Goal: Task Accomplishment & Management: Complete application form

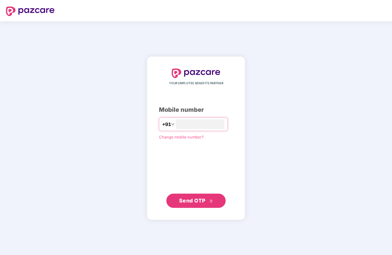
type input "**********"
click at [196, 198] on span "Send OTP" at bounding box center [192, 201] width 26 height 6
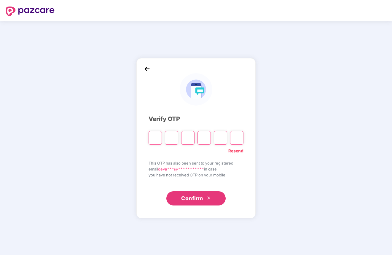
type input "*"
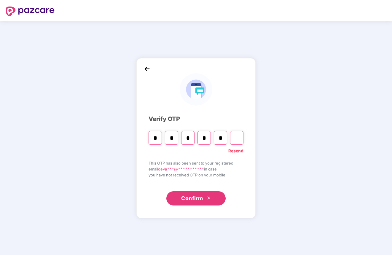
type input "*"
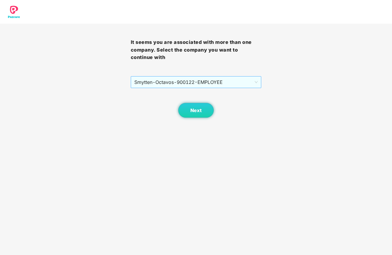
click at [217, 83] on span "Smytten-Octavos - 900122 - EMPLOYEE" at bounding box center [196, 82] width 124 height 11
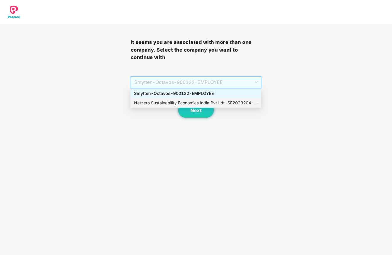
click at [207, 105] on div "Netzero Sustainability Economics India Pvt Ldt - SE2023204 - EMPLOYEE" at bounding box center [196, 103] width 124 height 7
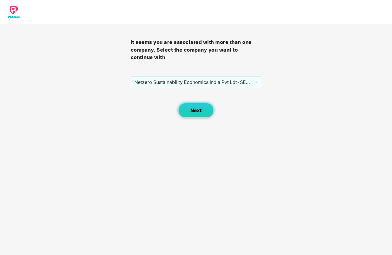
click at [202, 112] on button "Next" at bounding box center [196, 110] width 36 height 15
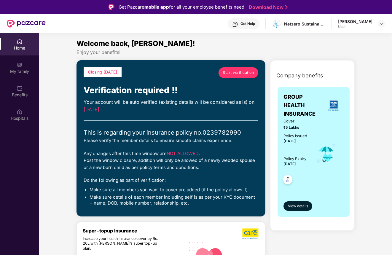
click at [246, 74] on span "Start verification" at bounding box center [238, 73] width 31 height 6
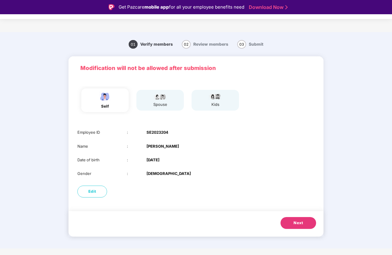
click at [297, 220] on span "Next" at bounding box center [298, 223] width 9 height 6
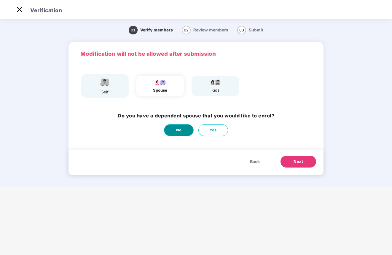
click at [181, 131] on span "No" at bounding box center [179, 130] width 6 height 6
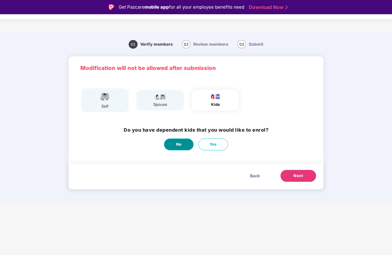
click at [185, 139] on button "No" at bounding box center [179, 145] width 30 height 12
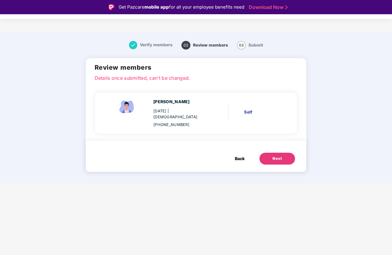
click at [278, 156] on div "Next" at bounding box center [277, 159] width 9 height 6
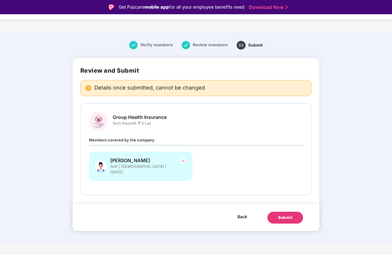
click at [287, 212] on button "Submit" at bounding box center [286, 218] width 36 height 12
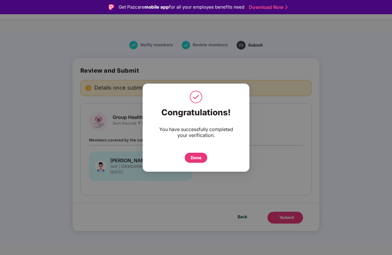
click at [197, 159] on div "Done" at bounding box center [196, 158] width 11 height 7
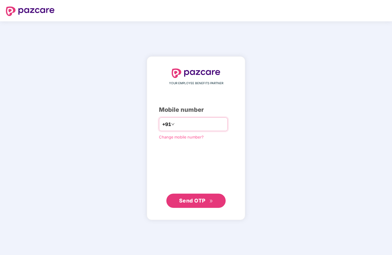
click at [190, 126] on input "number" at bounding box center [200, 124] width 49 height 9
type input "**********"
click at [187, 201] on span "Send OTP" at bounding box center [192, 200] width 26 height 6
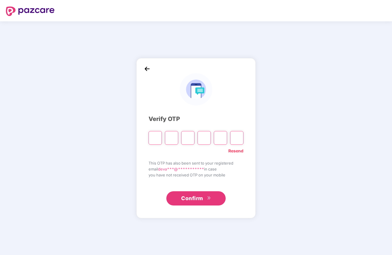
click at [154, 136] on input "Please enter verification code. Digit 1" at bounding box center [155, 138] width 13 height 14
click at [230, 148] on link "Resend" at bounding box center [236, 151] width 15 height 7
click at [154, 140] on input "Please enter verification code. Digit 1" at bounding box center [155, 138] width 13 height 14
type input "*"
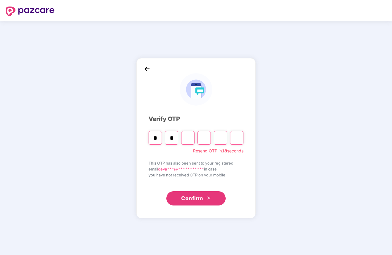
type input "*"
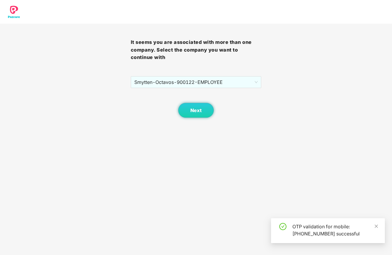
click at [183, 88] on div "Next" at bounding box center [196, 103] width 131 height 30
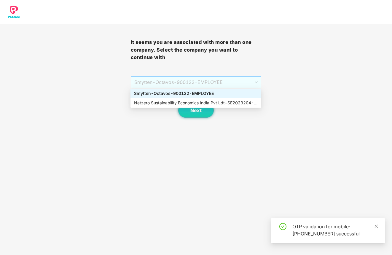
click at [183, 84] on span "Smytten-Octavos - 900122 - EMPLOYEE" at bounding box center [196, 82] width 124 height 11
click at [183, 106] on div "Netzero Sustainability Economics India Pvt Ldt - SE2023204 - EMPLOYEE" at bounding box center [196, 103] width 124 height 7
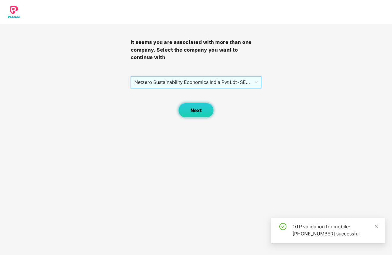
click at [195, 110] on span "Next" at bounding box center [196, 111] width 11 height 6
